Goal: Information Seeking & Learning: Learn about a topic

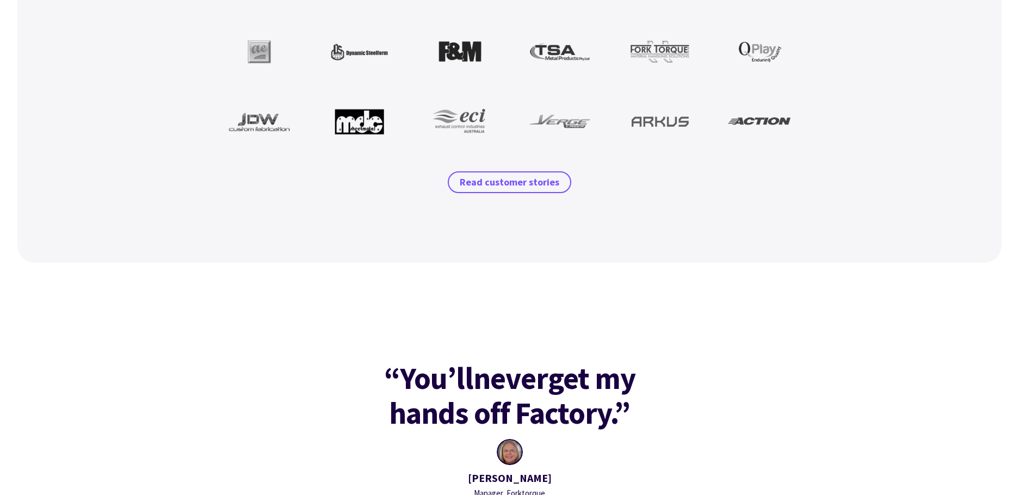
scroll to position [1118, 0]
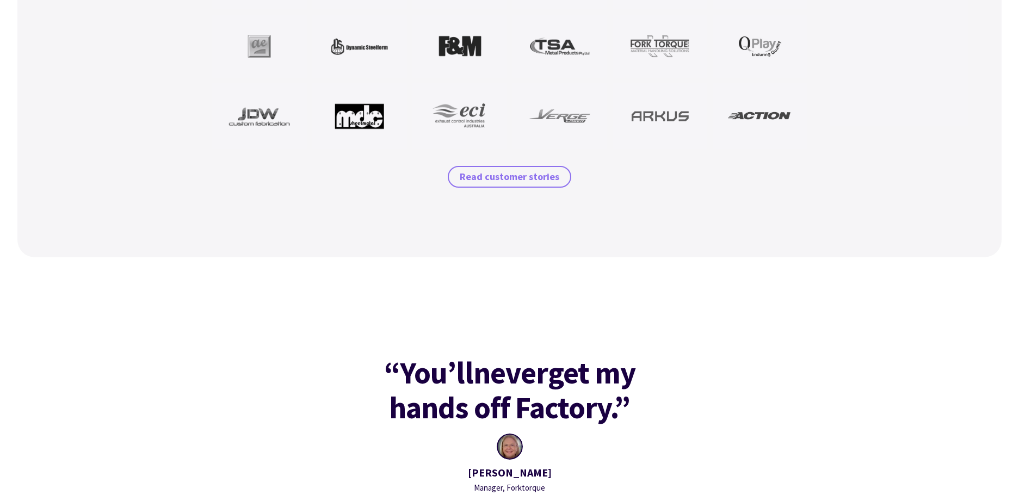
click at [505, 182] on span "Read customer stories" at bounding box center [510, 176] width 100 height 13
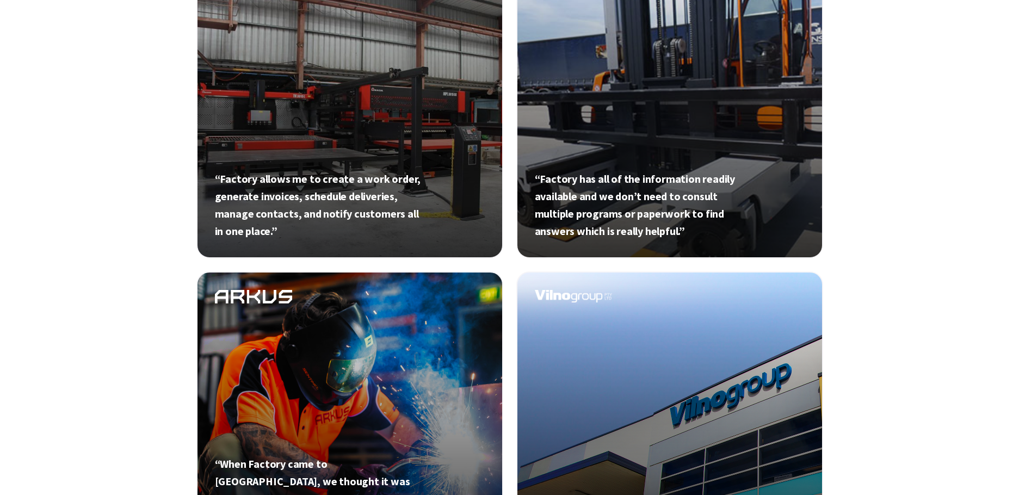
scroll to position [34, 0]
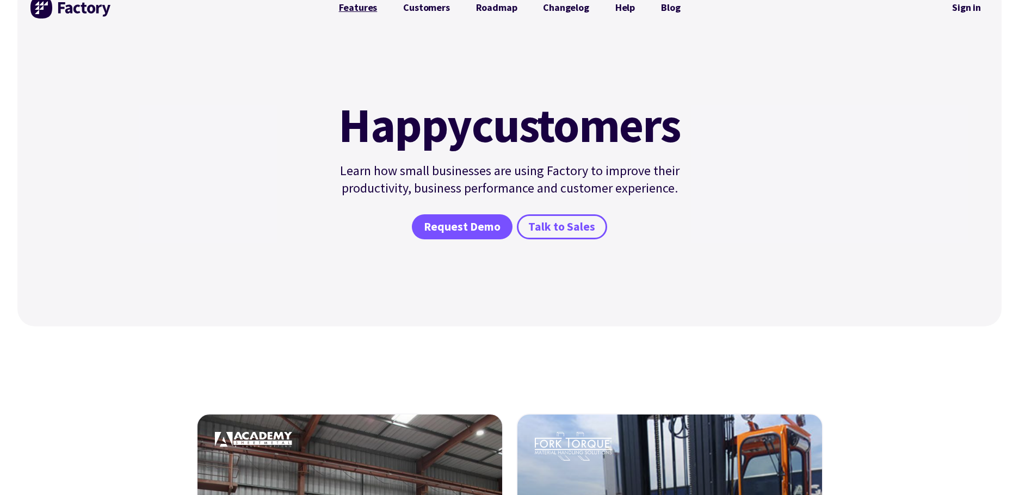
click at [360, 4] on link "Features" at bounding box center [358, 8] width 65 height 22
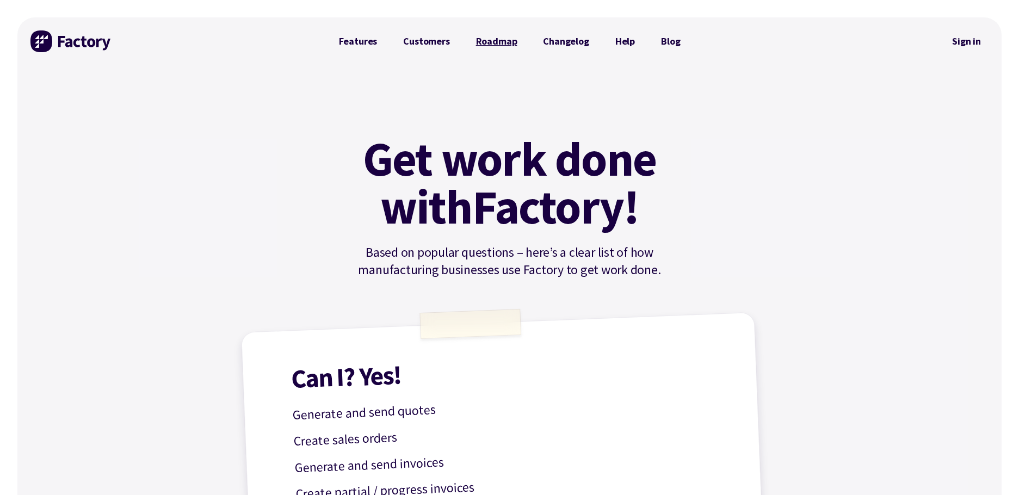
click at [501, 42] on link "Roadmap" at bounding box center [496, 41] width 67 height 22
click at [566, 43] on link "Changelog" at bounding box center [566, 41] width 72 height 22
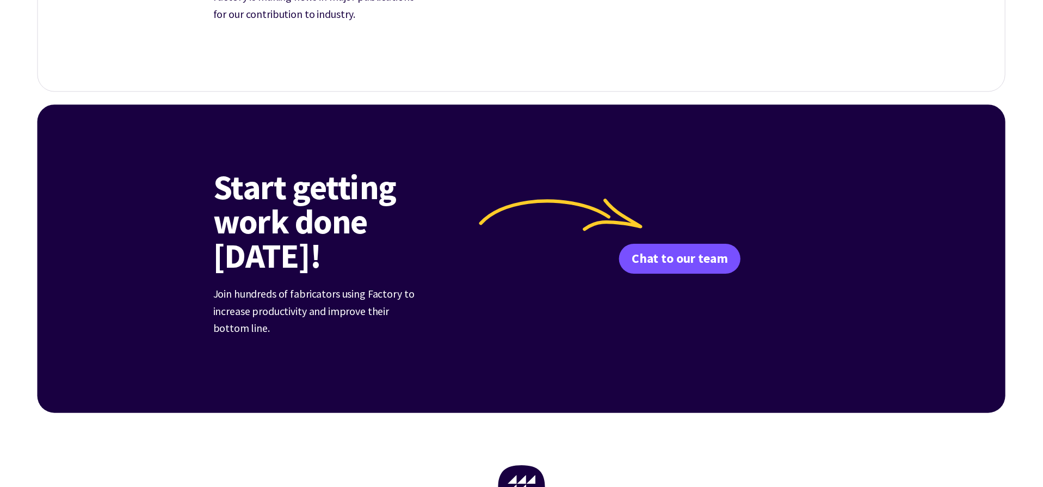
scroll to position [4284, 0]
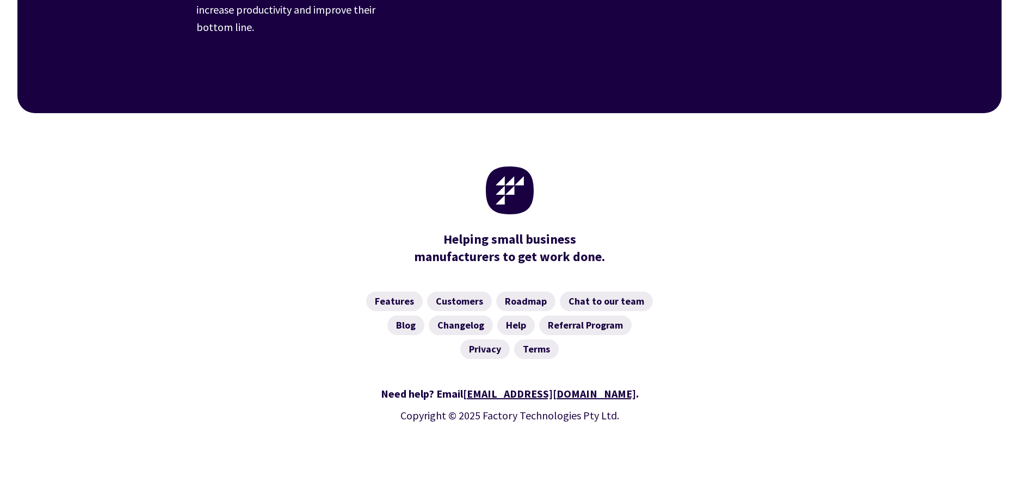
drag, startPoint x: 622, startPoint y: 486, endPoint x: 667, endPoint y: 482, distance: 45.8
drag, startPoint x: 665, startPoint y: 482, endPoint x: 673, endPoint y: 488, distance: 10.0
drag, startPoint x: 673, startPoint y: 488, endPoint x: 655, endPoint y: 479, distance: 19.7
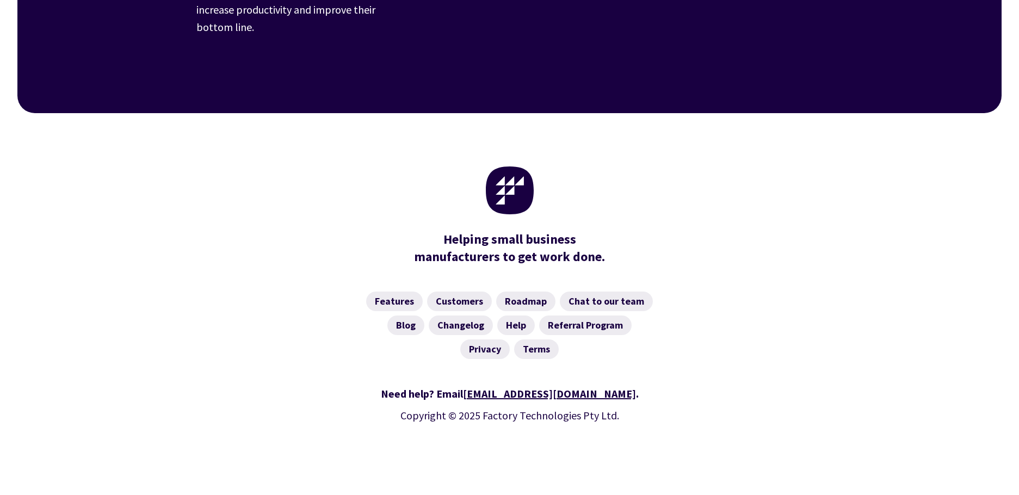
drag, startPoint x: 613, startPoint y: 483, endPoint x: 467, endPoint y: 481, distance: 146.3
click at [425, 437] on div "Need help? Email hello@factory.app . Copyright © 2025 Factory Technologies Pty …" at bounding box center [509, 425] width 626 height 106
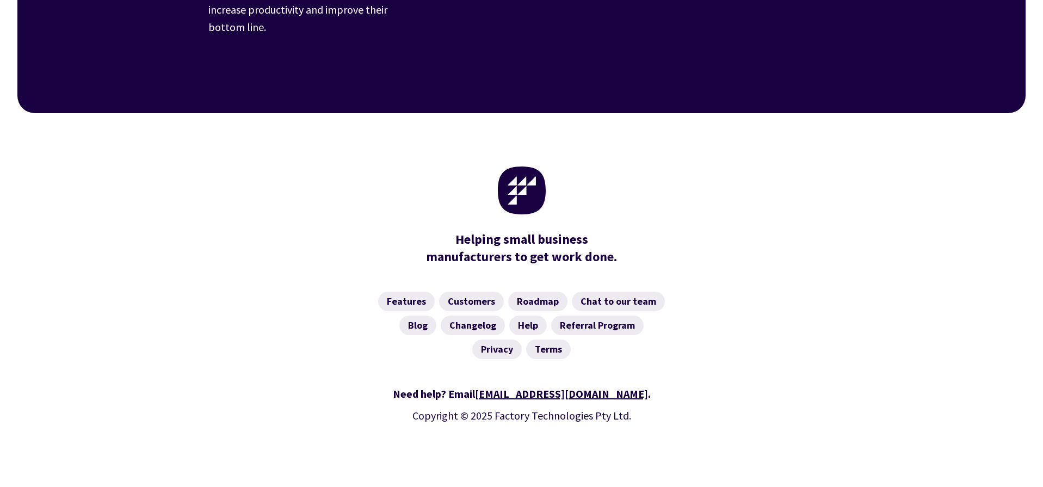
scroll to position [4292, 0]
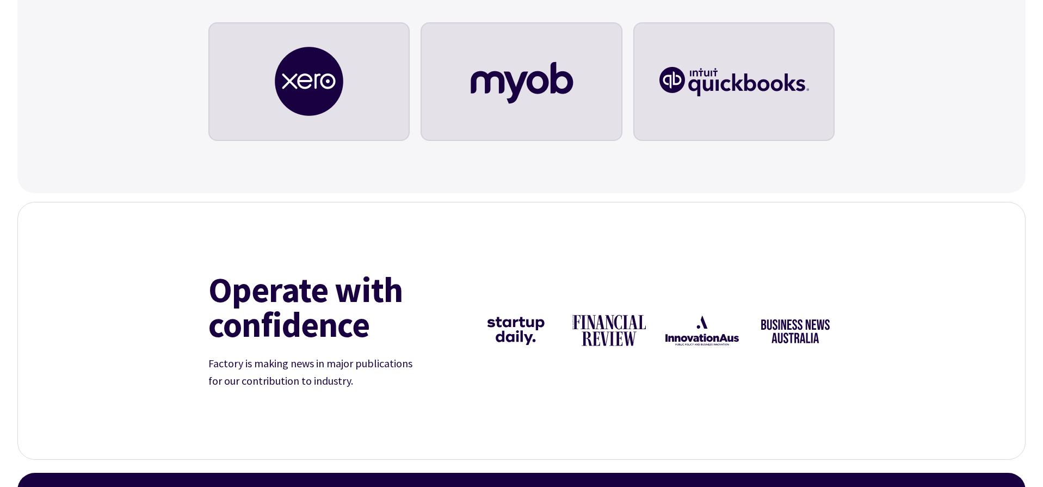
scroll to position [4258, 0]
